Goal: Task Accomplishment & Management: Manage account settings

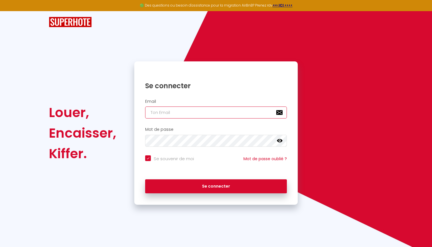
type input "[EMAIL_ADDRESS][DOMAIN_NAME]"
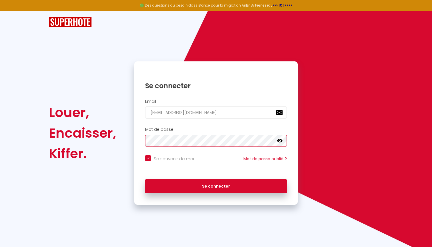
click at [216, 185] on button "Se connecter" at bounding box center [216, 186] width 142 height 14
checkbox input "true"
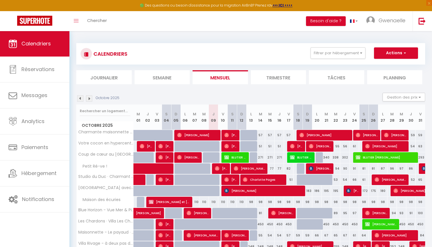
click at [79, 98] on img at bounding box center [80, 98] width 6 height 6
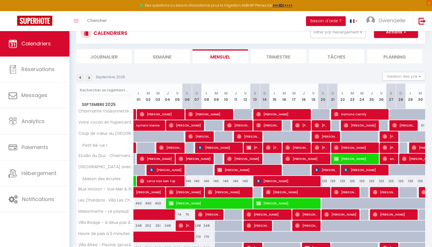
scroll to position [23, 0]
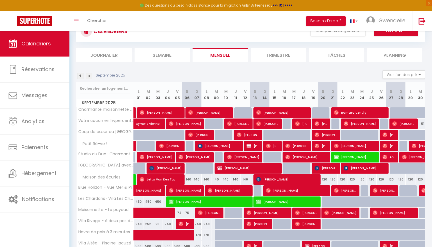
click at [240, 168] on span "[PERSON_NAME]" at bounding box center [247, 168] width 61 height 11
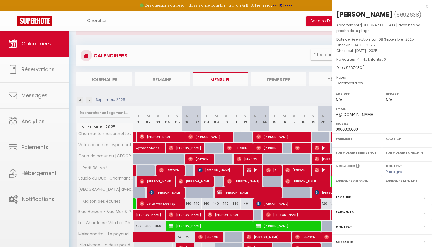
select select "OK"
select select "0"
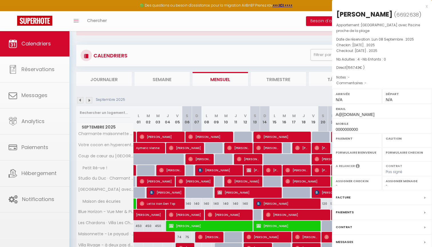
select select
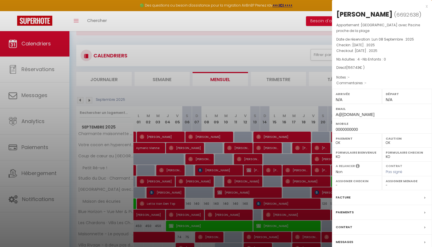
click at [349, 195] on label "Facture" at bounding box center [342, 197] width 15 height 6
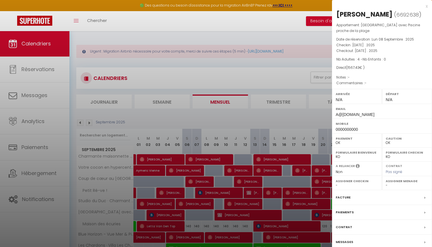
select select
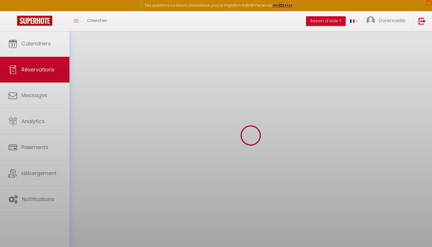
select select
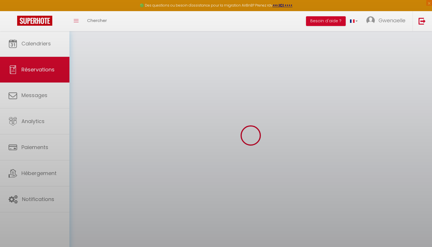
select select
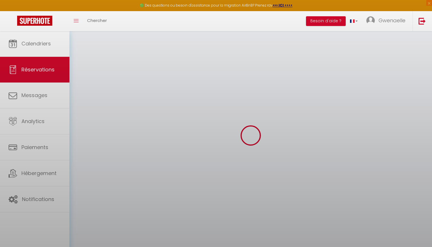
select select
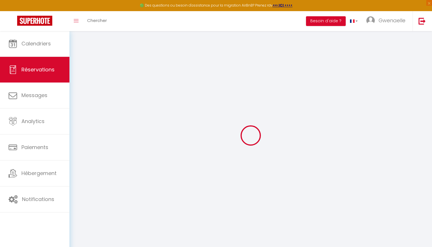
type input "[PERSON_NAME]"
type input "A@[DOMAIN_NAME]"
type input "0000000000"
select select "FR"
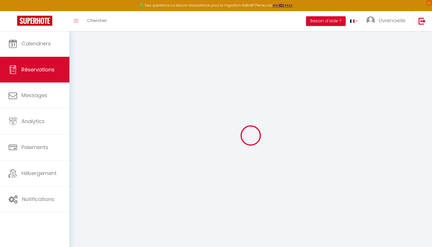
type input "0"
select select "59400"
select select "1"
type input "[DATE]"
select select
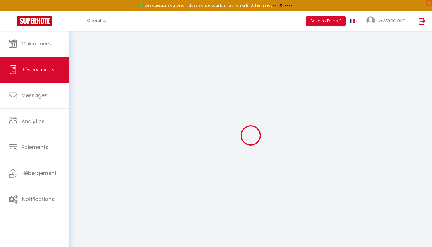
type input "[DATE]"
select select
type input "4"
select select "12"
select select
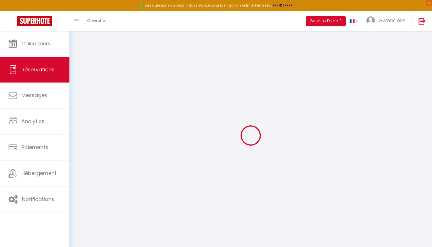
type input "0"
select select
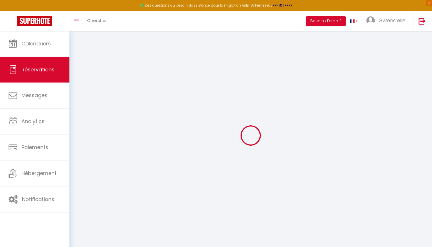
select select "15"
select select
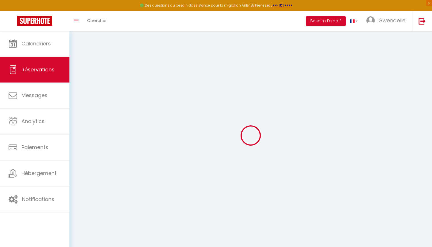
checkbox input "true"
select select
checkbox input "true"
type input "215"
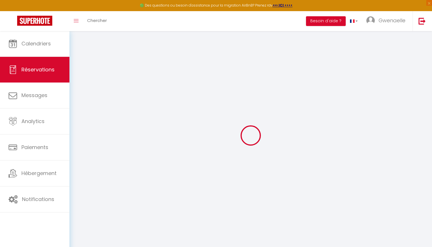
select select
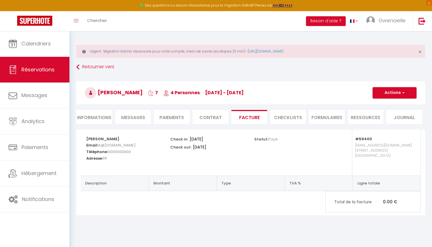
click at [213, 118] on li "Contrat" at bounding box center [210, 117] width 36 height 14
select select
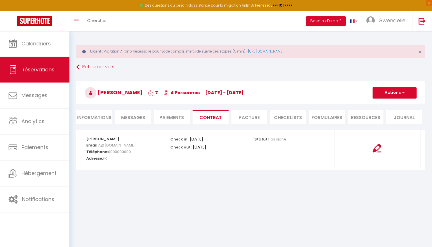
click at [182, 115] on li "Paiements" at bounding box center [172, 117] width 36 height 14
select select
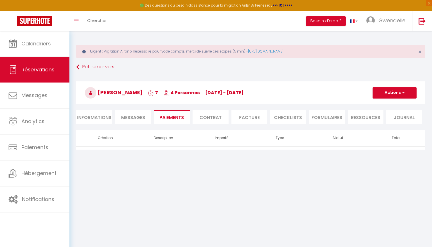
click at [137, 117] on span "Messages" at bounding box center [133, 117] width 24 height 7
select select
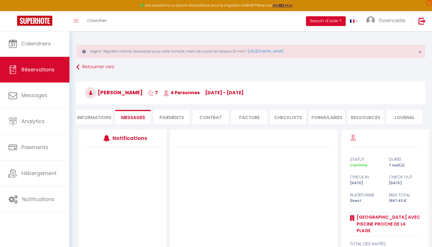
click at [99, 116] on li "Informations" at bounding box center [94, 117] width 36 height 14
select select
select select "0"
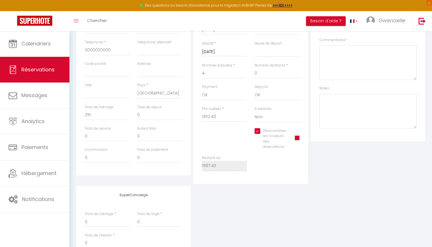
scroll to position [159, 0]
click at [221, 113] on input "1352.43" at bounding box center [224, 115] width 45 height 10
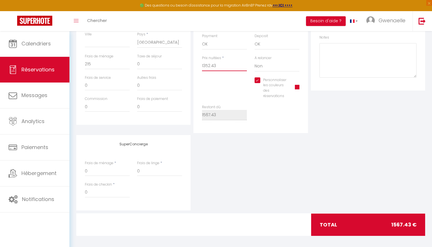
scroll to position [209, 0]
click at [262, 113] on div "Restant dû 1567.43" at bounding box center [250, 115] width 105 height 21
click at [211, 65] on input "1352.43" at bounding box center [224, 66] width 45 height 10
type input "135243"
select select
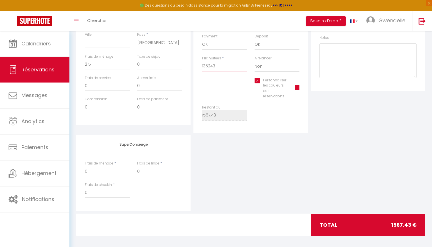
select select
checkbox input "true"
select select
checkbox input "true"
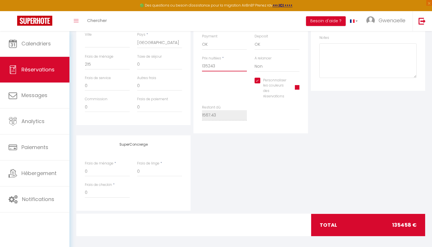
type input "1352,43"
select select
checkbox input "true"
type input "135243"
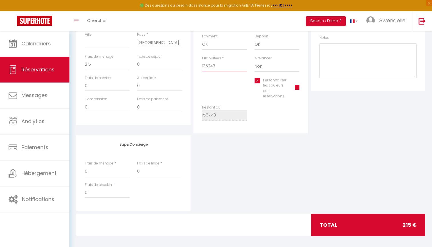
select select
checkbox input "true"
type input "1352;43"
select select
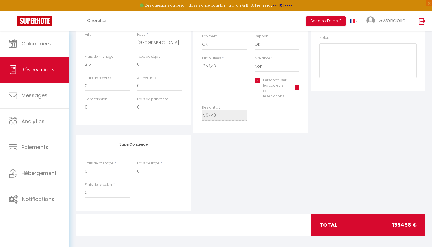
select select
checkbox input "true"
type input "135243"
select select
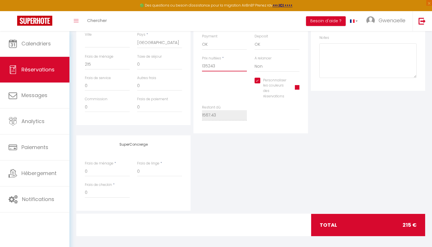
checkbox input "true"
type input "1352.43"
select select
checkbox input "true"
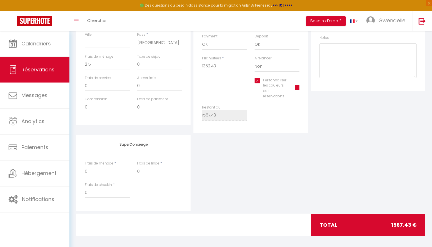
click at [229, 89] on div "Personnaliser les couleurs des réservations #D7092E" at bounding box center [250, 91] width 105 height 27
click at [95, 65] on input "215" at bounding box center [107, 64] width 45 height 10
type input "21"
select select
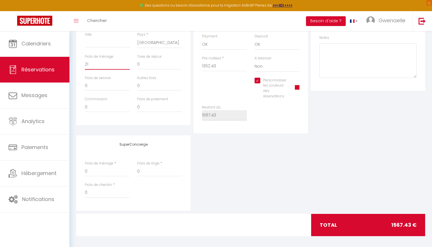
checkbox input "true"
type input "2"
select select
checkbox input "true"
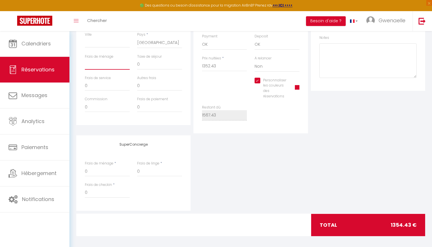
select select
checkbox input "true"
click at [216, 87] on div "Personnaliser les couleurs des réservations #D7092E" at bounding box center [250, 91] width 105 height 27
click at [96, 64] on input "Frais de ménage" at bounding box center [107, 64] width 45 height 10
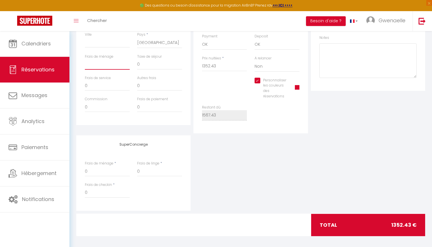
type input "2"
select select
checkbox input "true"
type input "22"
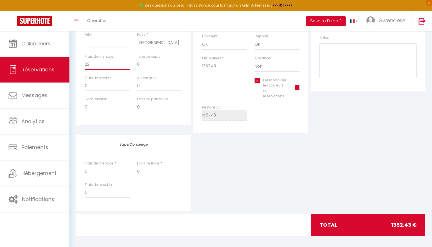
select select
checkbox input "true"
type input "220"
select select
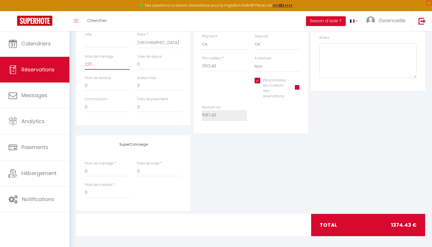
select select
checkbox input "true"
type input "220"
click at [253, 122] on div "Restant dû 1567.43" at bounding box center [250, 115] width 105 height 21
select select
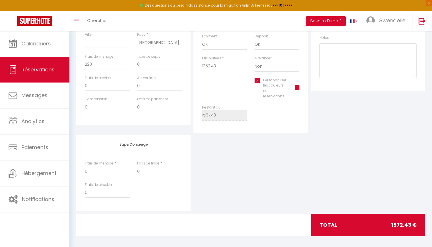
select select
checkbox input "true"
click at [265, 113] on div "Restant dû 1567.43" at bounding box center [250, 115] width 105 height 21
click at [209, 65] on input "1352.43" at bounding box center [224, 66] width 45 height 10
type input "135.43"
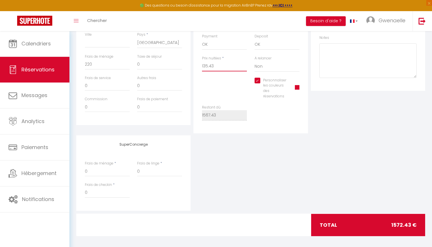
select select
checkbox input "true"
type input "13.43"
select select
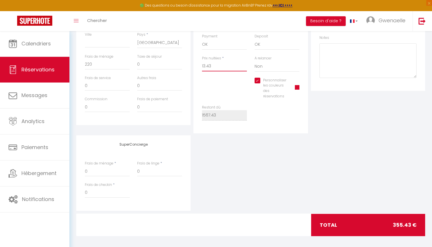
select select
checkbox input "true"
type input "134.43"
select select
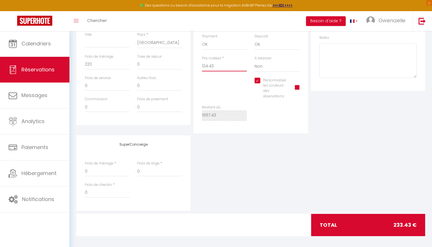
checkbox input "true"
type input "1347.43"
select select
checkbox input "true"
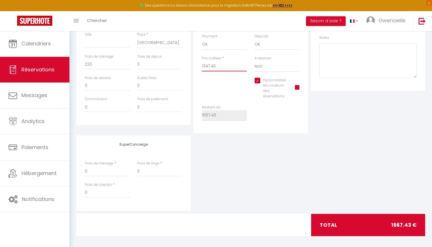
type input "1347.43"
type input "0"
select select
checkbox input "true"
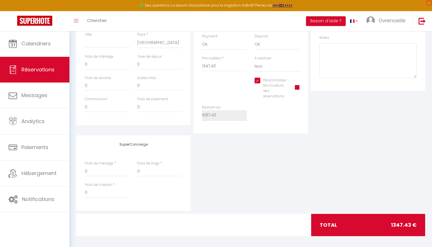
click at [271, 107] on div "Restant dû 1567.43" at bounding box center [250, 115] width 105 height 21
click at [100, 64] on input "0" at bounding box center [107, 64] width 45 height 10
select select
checkbox input "true"
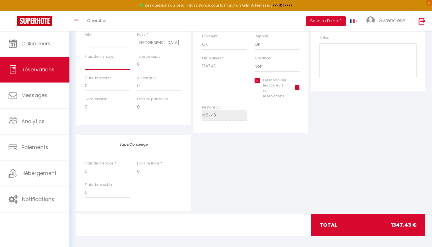
type input "2"
select select
checkbox input "true"
type input "21"
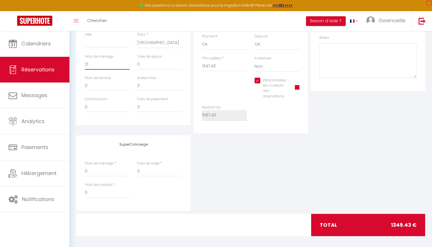
select select
checkbox input "true"
type input "21("
select select
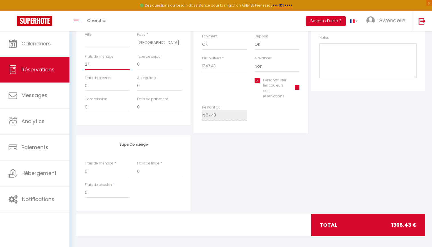
select select
checkbox input "true"
type input "21"
select select
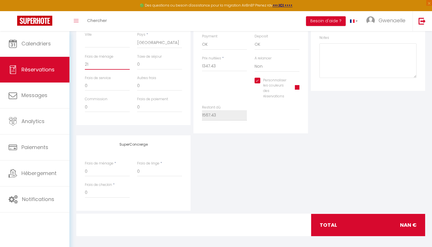
checkbox input "true"
type input "215"
select select
checkbox input "true"
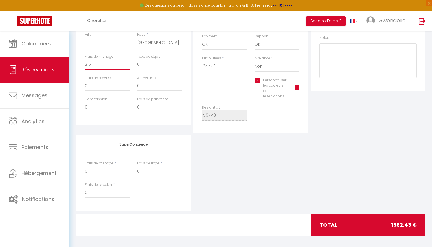
type input "215"
click at [288, 120] on div "Restant dû 1567.43" at bounding box center [250, 115] width 105 height 21
select select
checkbox input "true"
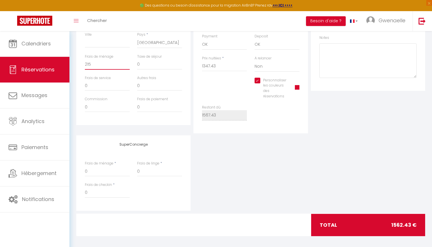
click at [98, 65] on input "215" at bounding box center [107, 64] width 45 height 10
type input "21"
select select
checkbox input "true"
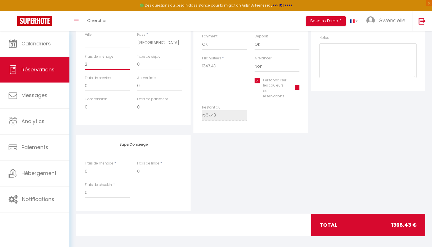
type input "2"
select select
checkbox input "true"
type input "22"
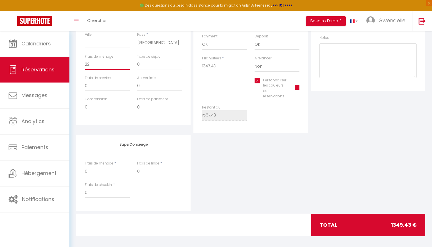
select select
checkbox input "true"
type input "220"
select select
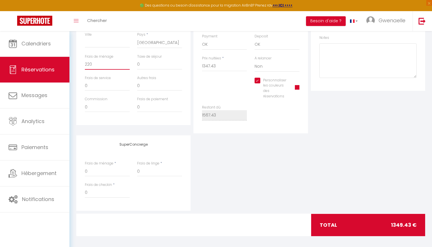
select select
checkbox input "true"
type input "220"
click at [262, 123] on div "Restant dû 1567.43" at bounding box center [250, 115] width 105 height 21
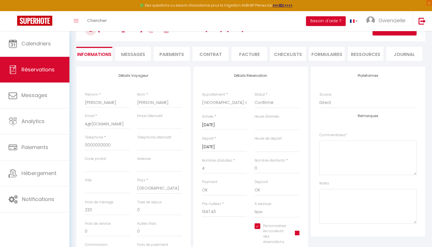
scroll to position [60, 0]
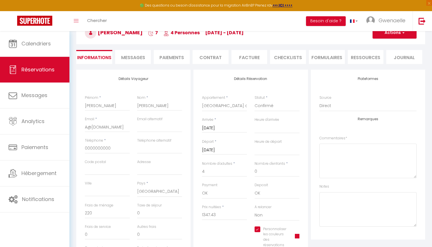
click at [401, 35] on button "Actions" at bounding box center [394, 32] width 44 height 11
click at [388, 46] on link "Enregistrer" at bounding box center [388, 45] width 45 height 7
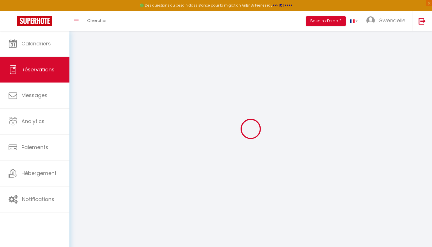
select select "not_cancelled"
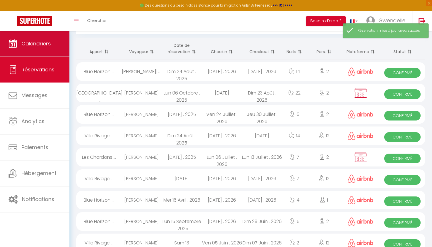
click at [49, 47] on link "Calendriers" at bounding box center [34, 44] width 69 height 26
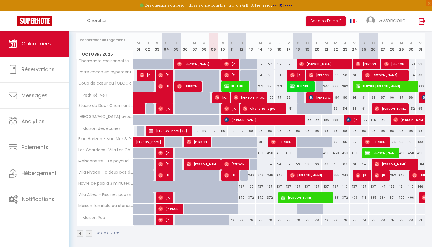
scroll to position [49, 0]
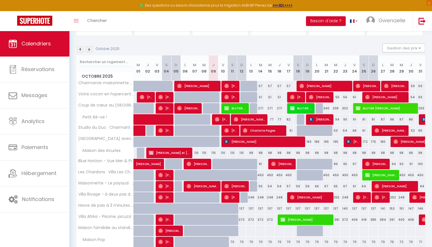
click at [80, 48] on img at bounding box center [80, 49] width 6 height 6
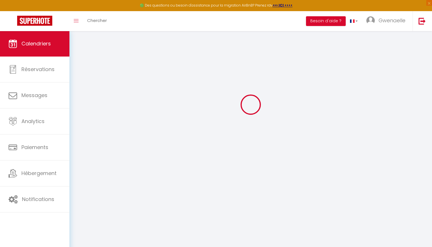
scroll to position [31, 0]
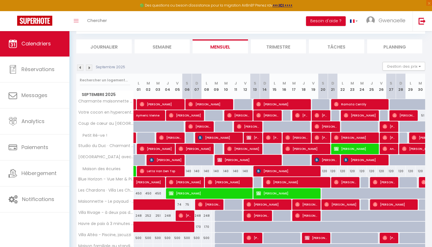
click at [244, 156] on span "[PERSON_NAME]" at bounding box center [247, 159] width 61 height 11
select select "OK"
select select "0"
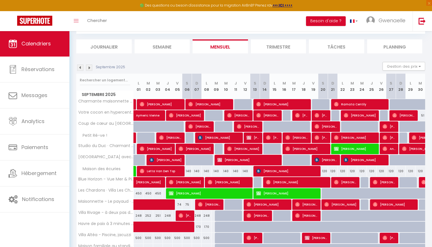
select select "0"
select select
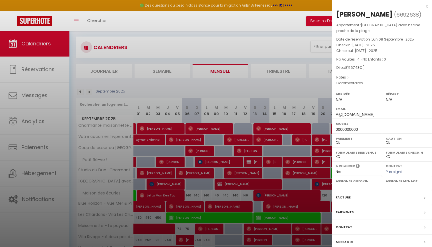
click at [348, 227] on label "Contrat" at bounding box center [343, 227] width 17 height 6
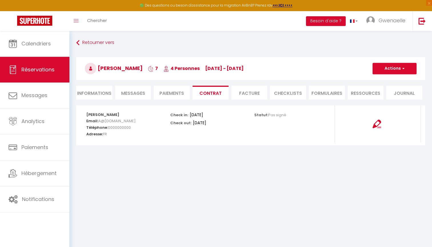
click at [261, 94] on li "Facture" at bounding box center [249, 93] width 36 height 14
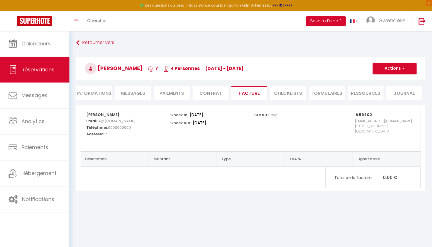
click at [362, 176] on span "Total de la facture" at bounding box center [358, 177] width 49 height 6
click at [389, 180] on p "Total de la facture 0.00 €" at bounding box center [372, 177] width 94 height 12
click at [400, 69] on button "Actions" at bounding box center [394, 68] width 44 height 11
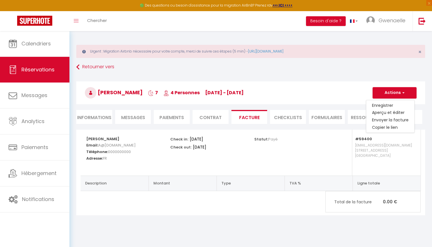
click at [322, 86] on h3 "[PERSON_NAME] 7 4 Personnes [DATE] - [DATE]" at bounding box center [250, 92] width 349 height 23
click at [297, 116] on li "CHECKLISTS" at bounding box center [288, 117] width 36 height 14
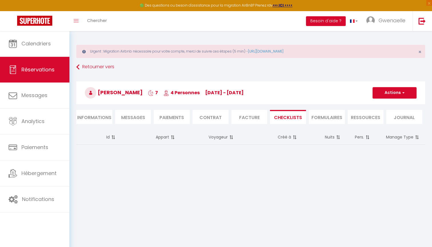
click at [329, 115] on li "FORMULAIRES" at bounding box center [327, 117] width 36 height 14
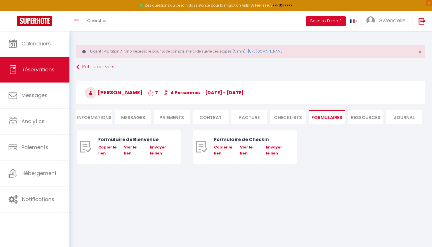
click at [366, 115] on li "Ressources" at bounding box center [365, 117] width 36 height 14
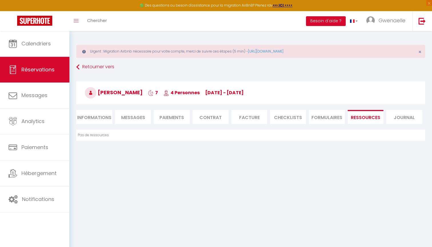
click at [399, 114] on li "Journal" at bounding box center [404, 117] width 36 height 14
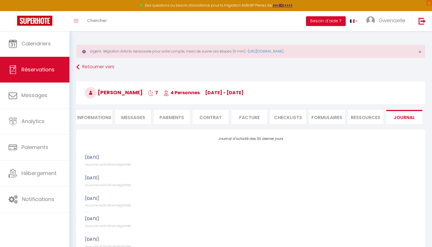
click at [103, 115] on li "Informations" at bounding box center [94, 117] width 36 height 14
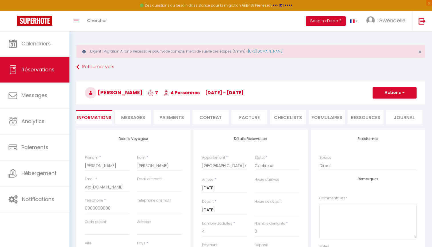
click at [391, 92] on button "Actions" at bounding box center [394, 92] width 44 height 11
click at [325, 92] on h3 "[PERSON_NAME] 7 4 Personnes [DATE] - [DATE]" at bounding box center [250, 92] width 349 height 23
click at [257, 116] on li "Facture" at bounding box center [249, 117] width 36 height 14
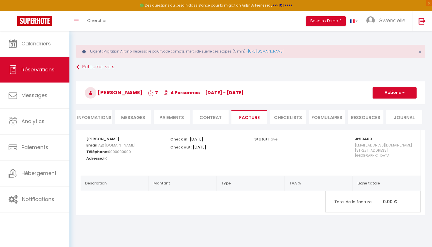
click at [103, 116] on li "Informations" at bounding box center [94, 117] width 36 height 14
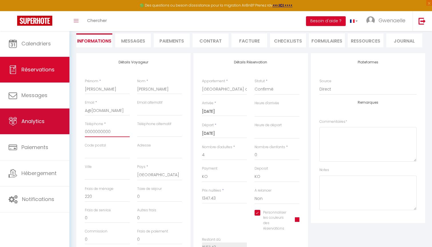
drag, startPoint x: 116, startPoint y: 132, endPoint x: 65, endPoint y: 132, distance: 51.7
click at [65, 132] on div "🟢 Des questions ou besoin d'assistance pour la migration AirBnB? Prenez rdv >>>…" at bounding box center [216, 168] width 432 height 428
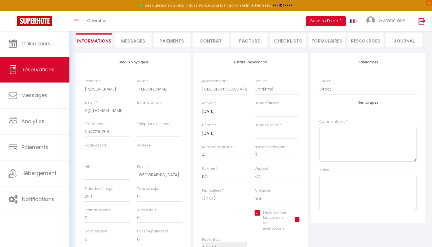
click at [174, 80] on div "Nom * [PERSON_NAME]" at bounding box center [159, 87] width 45 height 16
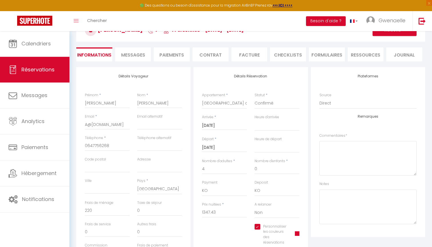
scroll to position [57, 0]
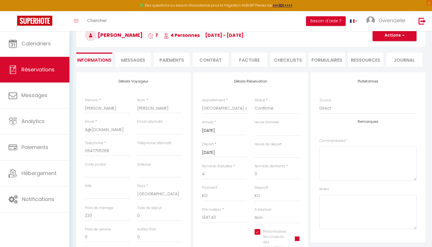
click at [396, 35] on button "Actions" at bounding box center [394, 35] width 44 height 11
click at [389, 47] on link "Enregistrer" at bounding box center [388, 47] width 45 height 7
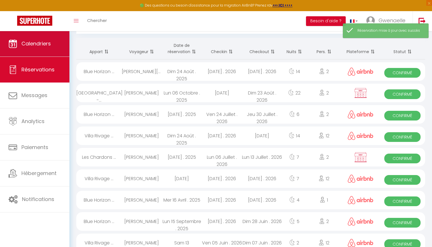
click at [37, 47] on span "Calendriers" at bounding box center [35, 43] width 29 height 7
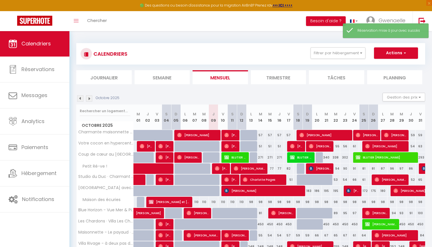
click at [79, 99] on img at bounding box center [80, 98] width 6 height 6
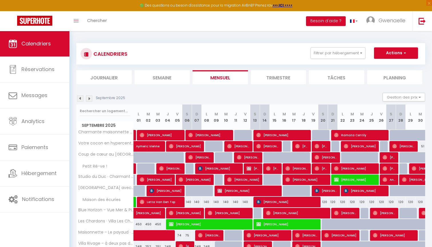
click at [260, 190] on span "[PERSON_NAME]" at bounding box center [247, 190] width 61 height 11
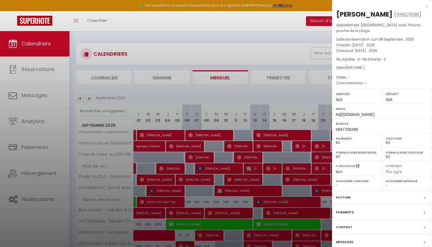
click at [355, 197] on div "Facture" at bounding box center [382, 197] width 100 height 15
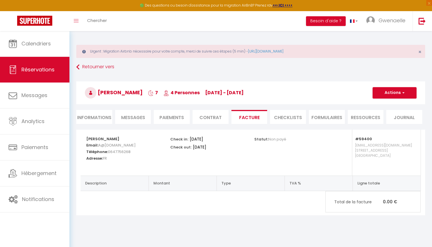
click at [97, 117] on li "Informations" at bounding box center [94, 117] width 36 height 14
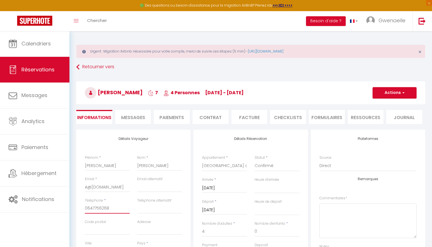
drag, startPoint x: 113, startPoint y: 208, endPoint x: 79, endPoint y: 207, distance: 33.7
click at [172, 140] on h4 "Détails Voyageur" at bounding box center [133, 139] width 97 height 4
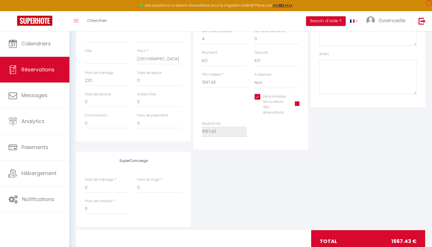
scroll to position [194, 0]
